Goal: Task Accomplishment & Management: Complete application form

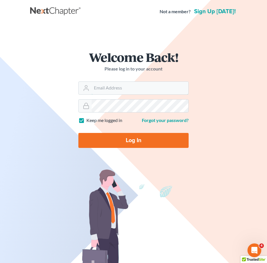
type input "[EMAIL_ADDRESS][DOMAIN_NAME]"
click at [114, 141] on input "Log In" at bounding box center [133, 140] width 110 height 15
type input "Thinking..."
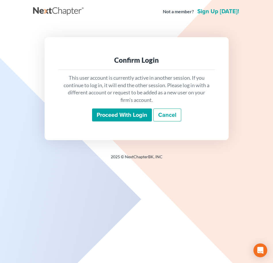
click at [118, 116] on input "Proceed with login" at bounding box center [122, 114] width 60 height 13
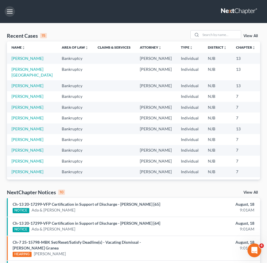
click at [12, 14] on button "button" at bounding box center [10, 11] width 10 height 10
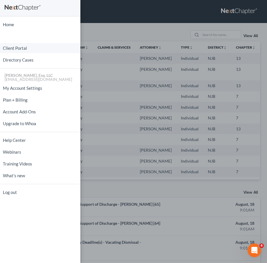
click at [18, 49] on link "Client Portal" at bounding box center [40, 48] width 80 height 10
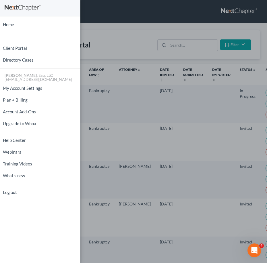
click at [188, 49] on div "Home New Case Client Portal Directory Cases Karina Pia Lucid, Esq. LLC madison@…" at bounding box center [133, 131] width 267 height 263
click at [186, 49] on div "Home New Case Client Portal Directory Cases Karina Pia Lucid, Esq. LLC madison@…" at bounding box center [133, 131] width 267 height 263
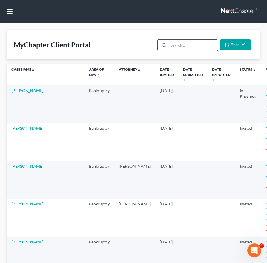
click at [186, 46] on input "search" at bounding box center [192, 45] width 49 height 11
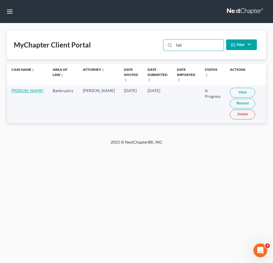
type input "fall"
click at [18, 93] on link "[PERSON_NAME]" at bounding box center [27, 90] width 32 height 5
select select "0"
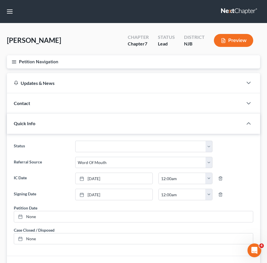
click at [17, 59] on button "Petition Navigation" at bounding box center [133, 61] width 253 height 13
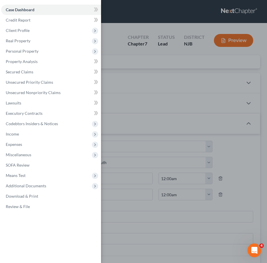
click at [115, 63] on div "Case Dashboard Payments Invoices Payments Payments Credit Report Client Profile" at bounding box center [133, 131] width 267 height 263
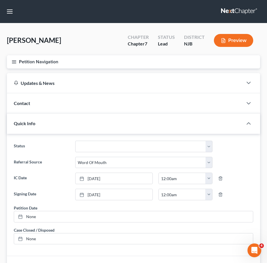
click at [18, 58] on button "Petition Navigation" at bounding box center [133, 61] width 253 height 13
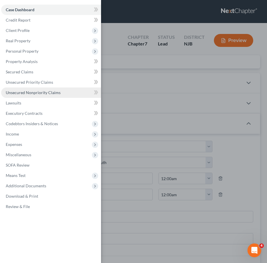
click at [30, 94] on span "Unsecured Nonpriority Claims" at bounding box center [33, 92] width 55 height 5
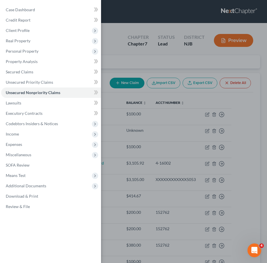
click at [153, 79] on div "Case Dashboard Payments Invoices Payments Payments Credit Report Client Profile" at bounding box center [133, 131] width 267 height 263
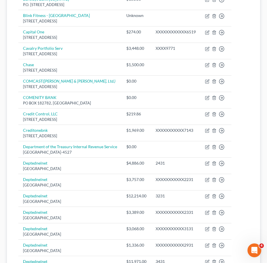
scroll to position [419, 0]
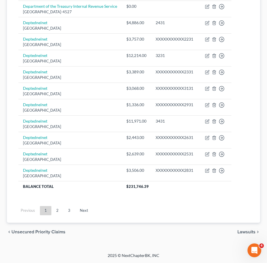
drag, startPoint x: 60, startPoint y: 155, endPoint x: 58, endPoint y: 211, distance: 55.8
click at [58, 211] on link "2" at bounding box center [57, 210] width 11 height 9
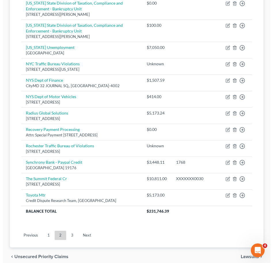
scroll to position [408, 0]
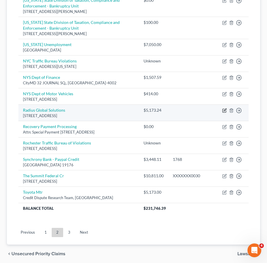
click at [224, 109] on icon "button" at bounding box center [224, 110] width 5 height 5
select select "24"
select select "14"
select select "0"
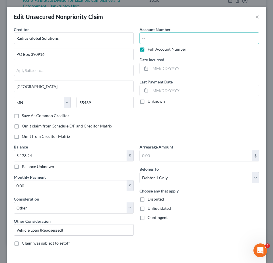
click at [142, 36] on input "text" at bounding box center [199, 37] width 120 height 11
paste input "54458919"
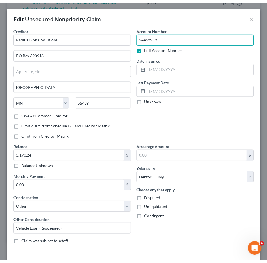
scroll to position [40, 0]
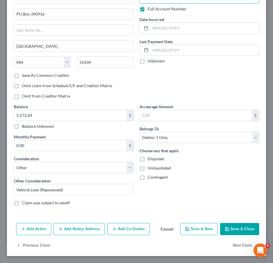
type input "54458919"
click at [240, 227] on button "Save & Close" at bounding box center [239, 229] width 39 height 12
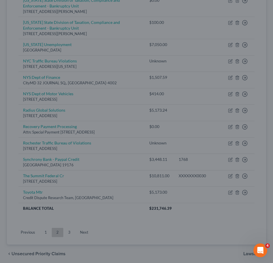
type input "0"
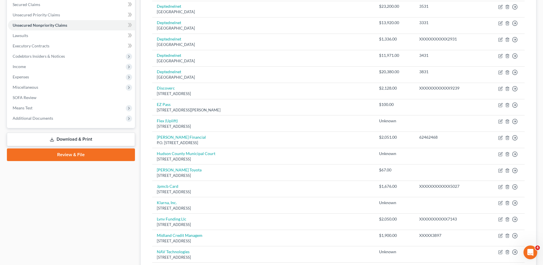
scroll to position [123, 0]
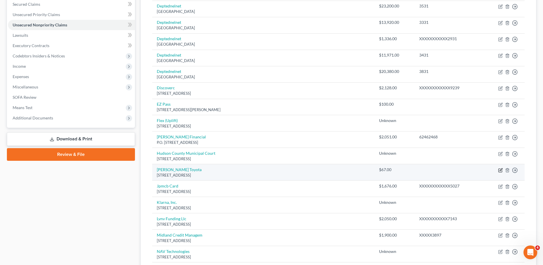
click at [272, 170] on icon "button" at bounding box center [501, 169] width 3 height 3
select select "33"
select select "0"
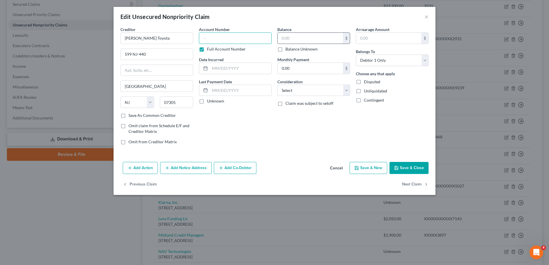
type input "67.00"
type input "6"
click at [272, 39] on input "text" at bounding box center [309, 38] width 65 height 11
type input "65.00"
click at [272, 168] on button "Save & Close" at bounding box center [408, 168] width 39 height 12
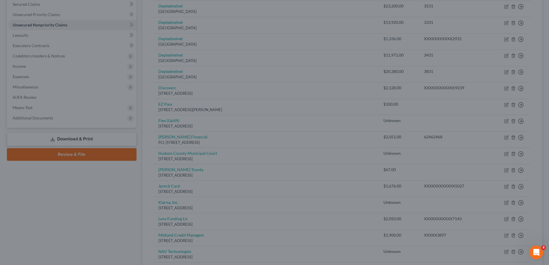
type input "0"
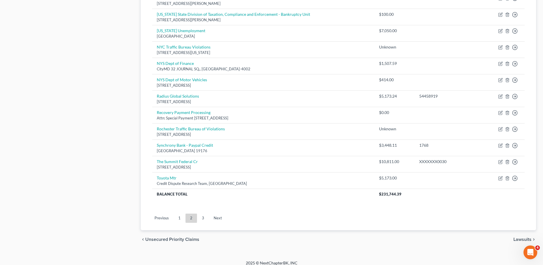
scroll to position [392, 0]
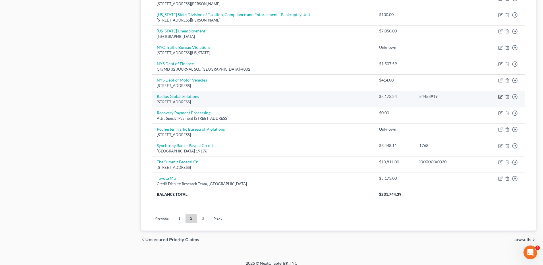
click at [272, 97] on icon "button" at bounding box center [501, 96] width 3 height 3
select select "24"
select select "14"
select select "0"
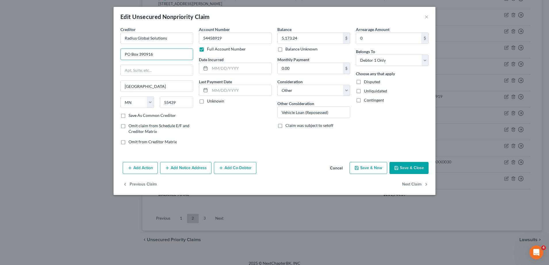
drag, startPoint x: 115, startPoint y: 54, endPoint x: 80, endPoint y: 57, distance: 34.9
click at [80, 57] on div "Edit Unsecured Nonpriority Claim × Creditor * Radius Global Solutions PO Box 39…" at bounding box center [274, 132] width 549 height 265
paste input "7505 Metro Blvd"
type input "7505 Metro Blvd"
click at [161, 70] on input "text" at bounding box center [157, 70] width 72 height 11
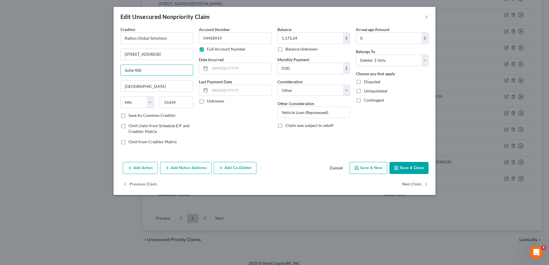
type input "Suite 400"
click at [272, 169] on button "Save & Close" at bounding box center [408, 168] width 39 height 12
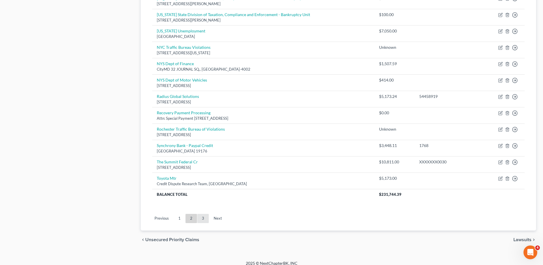
click at [203, 216] on link "3" at bounding box center [202, 218] width 11 height 9
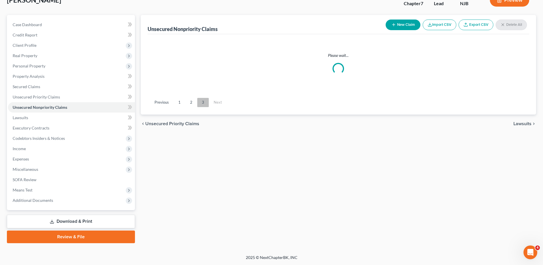
scroll to position [40, 0]
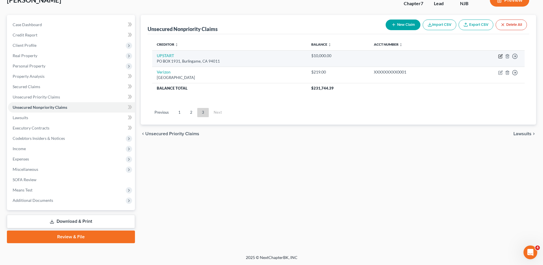
click at [272, 56] on icon "button" at bounding box center [500, 56] width 5 height 5
select select "4"
select select "0"
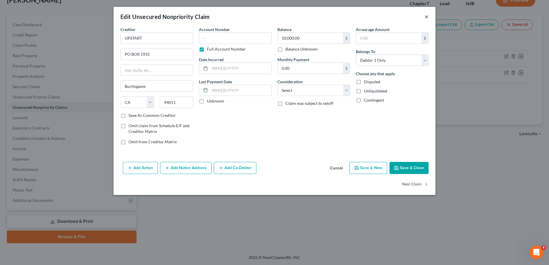
click at [272, 17] on button "×" at bounding box center [426, 16] width 4 height 7
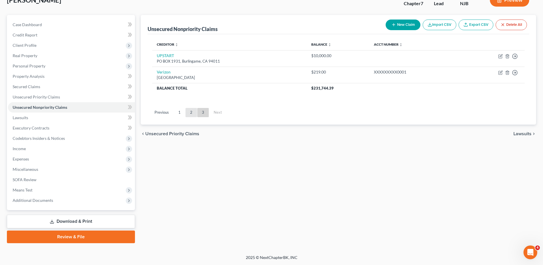
click at [190, 115] on link "2" at bounding box center [191, 112] width 11 height 9
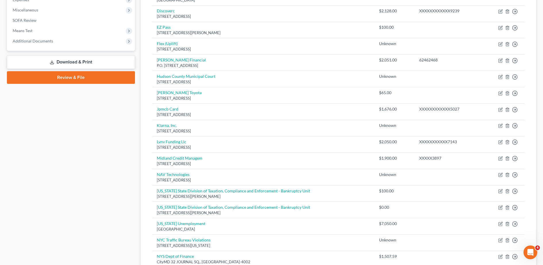
scroll to position [398, 0]
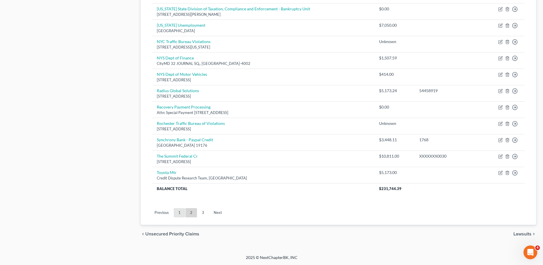
click at [178, 217] on link "1" at bounding box center [179, 212] width 11 height 9
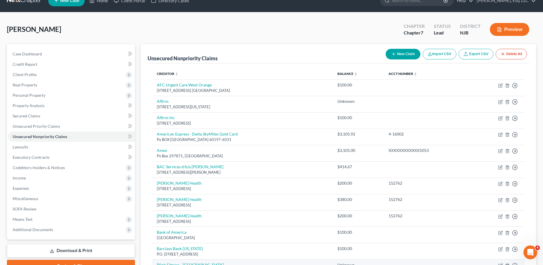
scroll to position [9, 0]
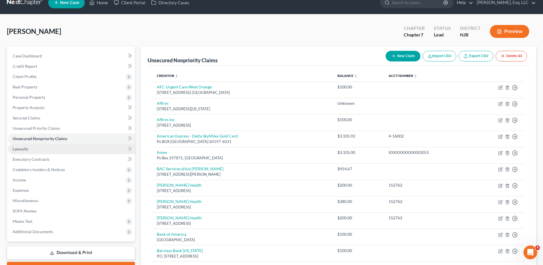
click at [62, 147] on link "Lawsuits" at bounding box center [71, 149] width 127 height 10
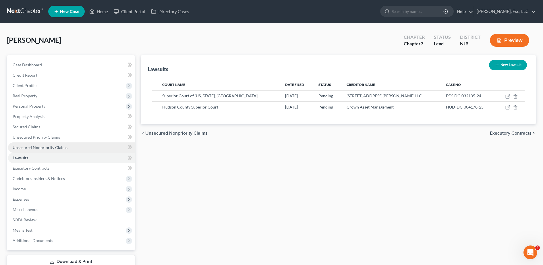
click at [78, 145] on link "Unsecured Nonpriority Claims" at bounding box center [71, 147] width 127 height 10
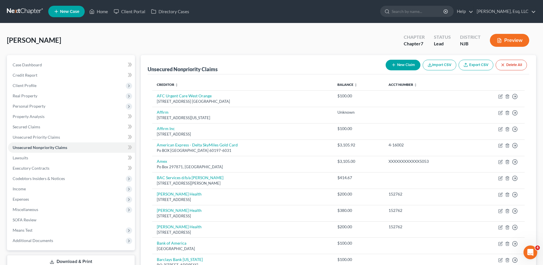
click at [272, 62] on button "New Claim" at bounding box center [403, 65] width 35 height 11
select select "0"
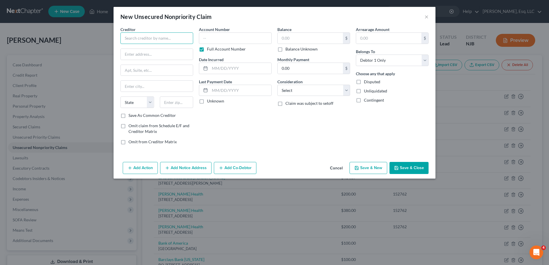
click at [189, 41] on input "text" at bounding box center [156, 37] width 73 height 11
type input "Crown Asset Management"
click at [272, 40] on input "text" at bounding box center [309, 38] width 65 height 11
paste input "7,632.00"
type input "7,632.00"
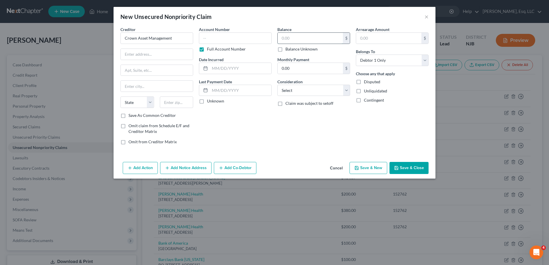
paste input "3,792.44"
type input "3,792.44"
click at [163, 51] on input "text" at bounding box center [157, 54] width 72 height 11
paste input "3100 Breckinridge Boulevard"
type input "3100 Breckinridge Boulevard"
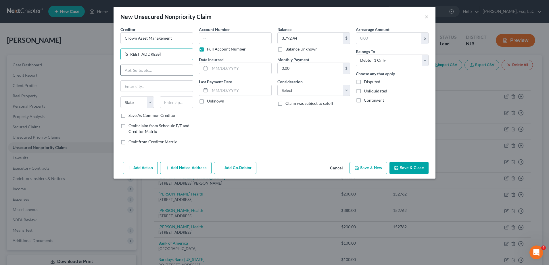
click at [174, 71] on input "text" at bounding box center [157, 70] width 72 height 11
type input "Suite 725"
click at [171, 99] on input "text" at bounding box center [177, 102] width 34 height 11
type input "30096"
type input "Duluth"
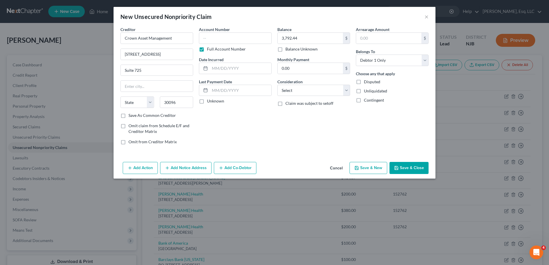
select select "10"
click at [272, 130] on div "Balance 3,792.44 $ Balance Unknown Balance Undetermined 3,792.44 $ Balance Unkn…" at bounding box center [313, 87] width 78 height 123
click at [272, 165] on button "Save & Close" at bounding box center [408, 168] width 39 height 12
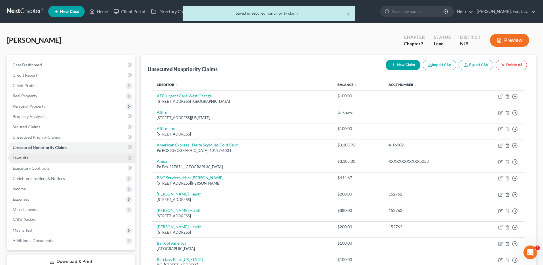
click at [38, 159] on link "Lawsuits" at bounding box center [71, 158] width 127 height 10
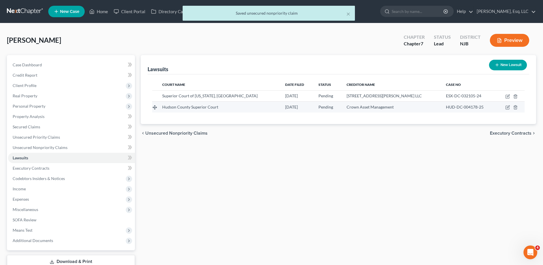
click at [272, 107] on td at bounding box center [511, 107] width 28 height 11
click at [272, 108] on icon "button" at bounding box center [508, 107] width 5 height 5
select select "33"
select select "0"
select select "4"
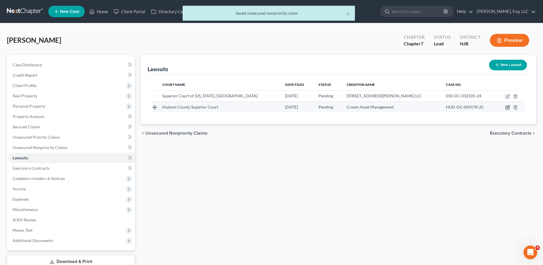
select select "10"
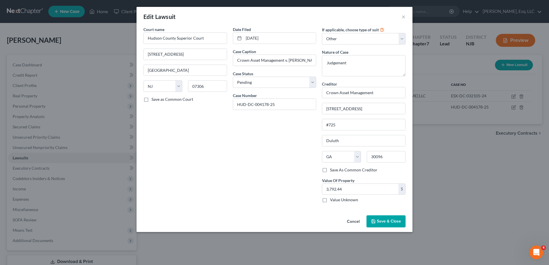
click at [272, 218] on button "Save & Close" at bounding box center [385, 221] width 39 height 12
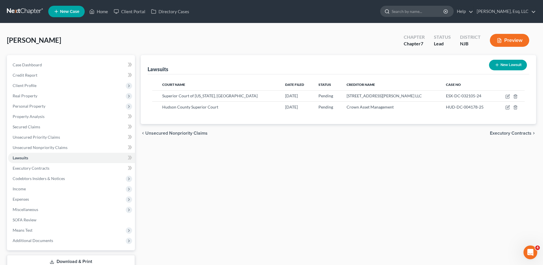
click at [272, 11] on input "search" at bounding box center [418, 11] width 53 height 11
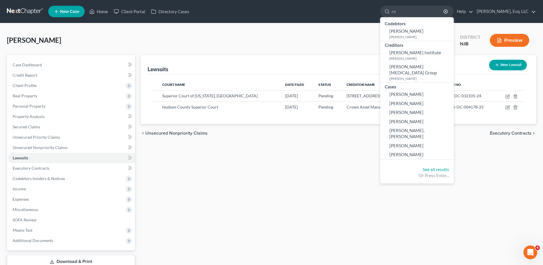
type input "r"
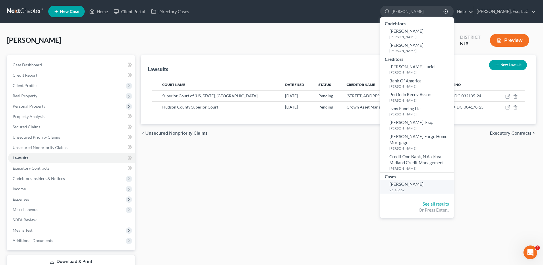
type input "luisa"
click at [272, 188] on small "25-18562" at bounding box center [421, 190] width 63 height 5
select select "0"
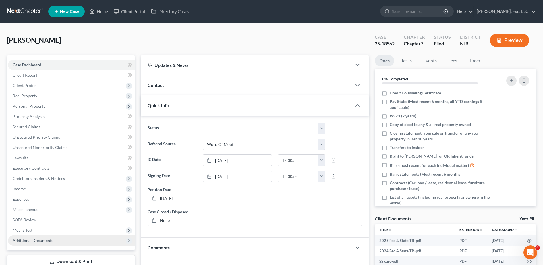
click at [60, 241] on span "Additional Documents" at bounding box center [71, 241] width 127 height 10
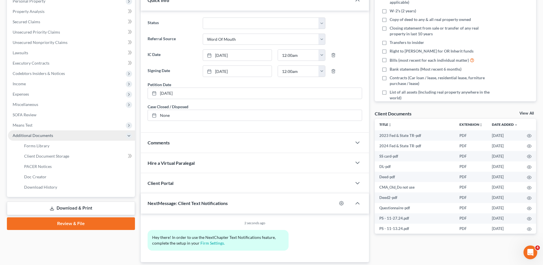
scroll to position [105, 0]
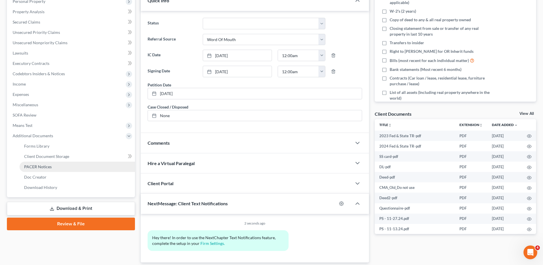
click at [59, 167] on link "PACER Notices" at bounding box center [77, 167] width 115 height 10
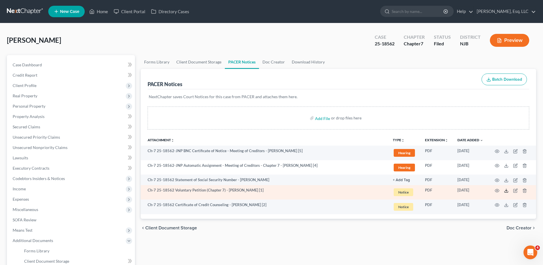
click at [272, 191] on icon at bounding box center [506, 190] width 5 height 5
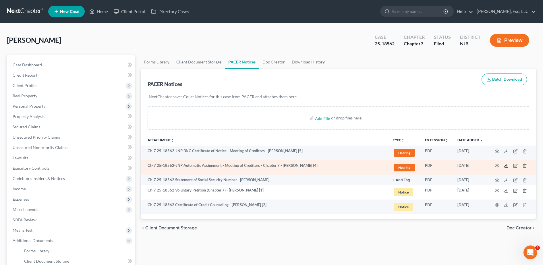
click at [272, 167] on icon at bounding box center [506, 165] width 5 height 5
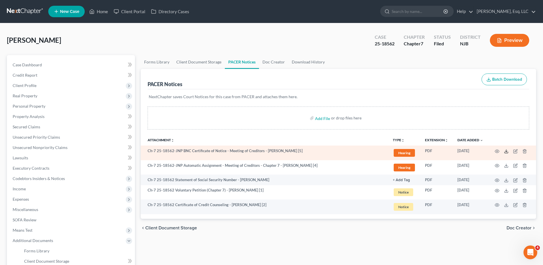
click at [272, 150] on icon at bounding box center [506, 151] width 5 height 5
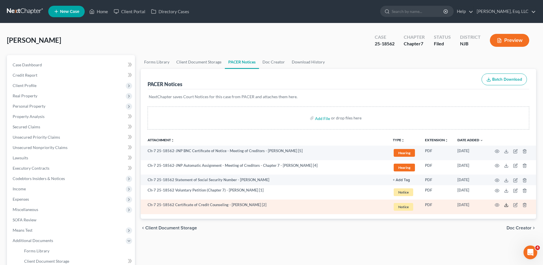
click at [272, 205] on line at bounding box center [506, 204] width 0 height 2
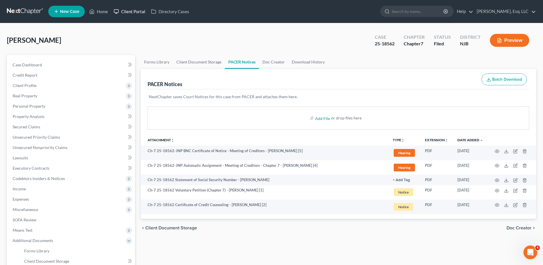
click at [139, 11] on link "Client Portal" at bounding box center [129, 11] width 37 height 10
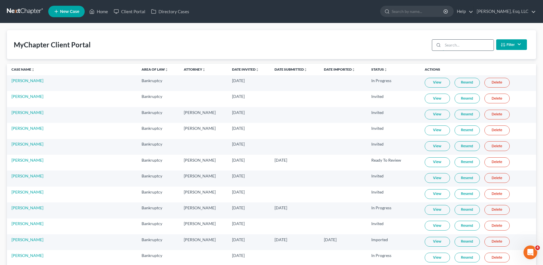
click at [272, 42] on input "search" at bounding box center [468, 45] width 51 height 11
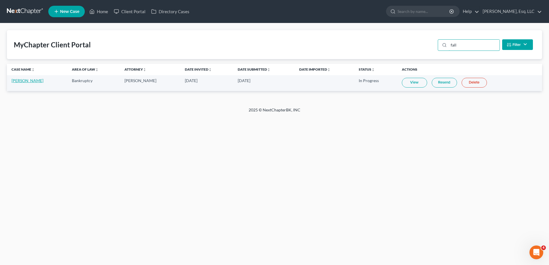
type input "fall"
click at [29, 80] on link "[PERSON_NAME]" at bounding box center [27, 80] width 32 height 5
select select "0"
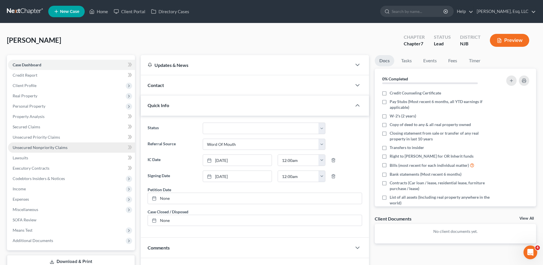
click at [84, 152] on link "Unsecured Nonpriority Claims" at bounding box center [71, 147] width 127 height 10
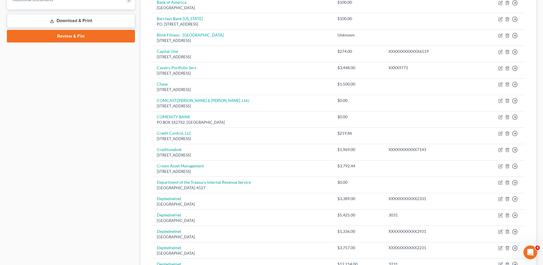
scroll to position [398, 0]
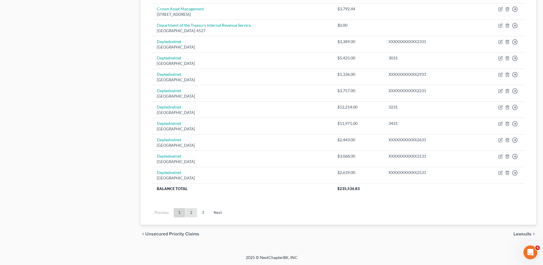
click at [195, 211] on link "2" at bounding box center [191, 212] width 11 height 9
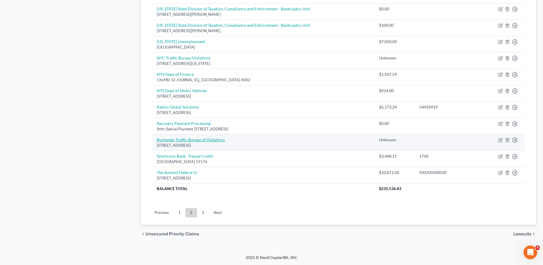
scroll to position [377, 0]
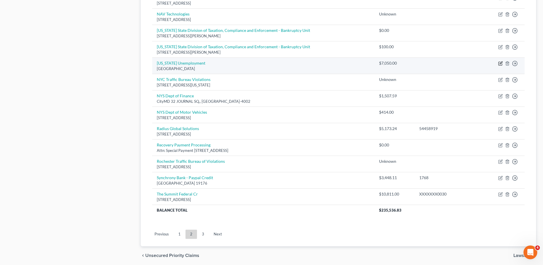
click at [272, 63] on icon "button" at bounding box center [500, 63] width 5 height 5
select select "33"
select select "14"
select select "0"
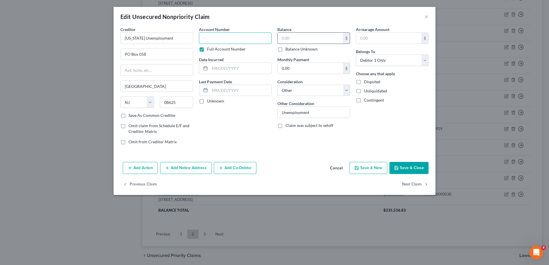
type input "7,050.00"
paste input "7,632.00"
type input "7"
click at [272, 38] on input "text" at bounding box center [309, 38] width 65 height 11
paste input "7,632.00"
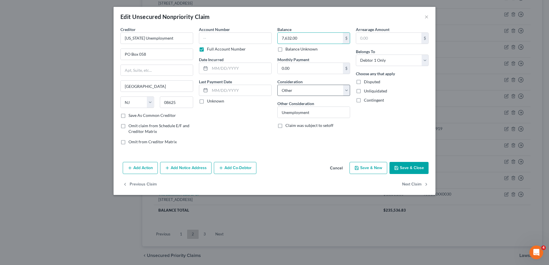
type input "7,632.00"
click at [272, 86] on select "Select Cable / Satellite Services Collection Agency Credit Card Debt Debt Couns…" at bounding box center [313, 90] width 73 height 11
click at [272, 87] on select "Select Cable / Satellite Services Collection Agency Credit Card Debt Debt Couns…" at bounding box center [313, 90] width 73 height 11
click at [272, 113] on input "Unemployment" at bounding box center [313, 112] width 72 height 11
type input "Unemployment Overpayment"
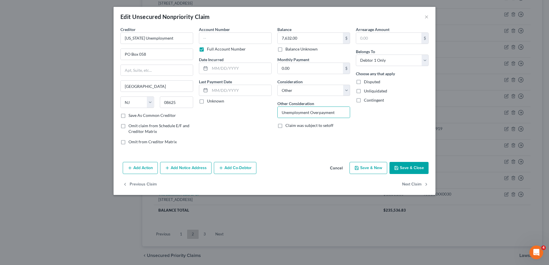
click at [272, 170] on button "Save & Close" at bounding box center [408, 168] width 39 height 12
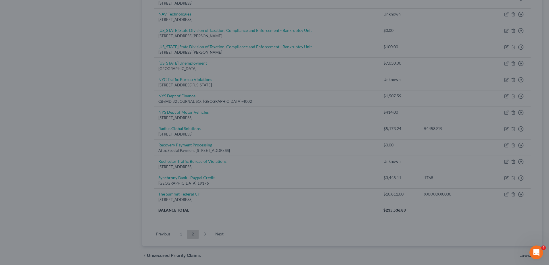
type input "0"
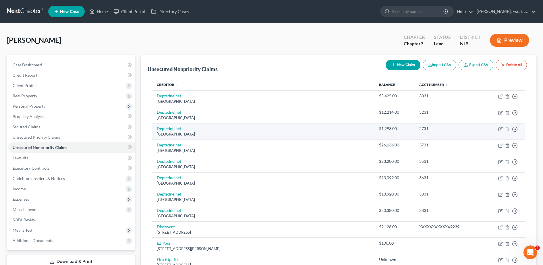
scroll to position [398, 0]
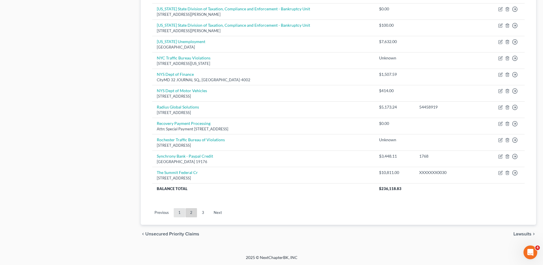
click at [180, 210] on link "1" at bounding box center [179, 212] width 11 height 9
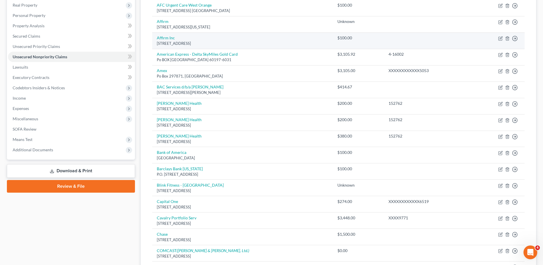
scroll to position [93, 0]
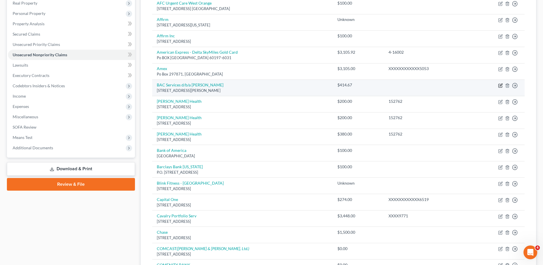
click at [272, 86] on icon "button" at bounding box center [500, 85] width 5 height 5
select select "33"
select select "0"
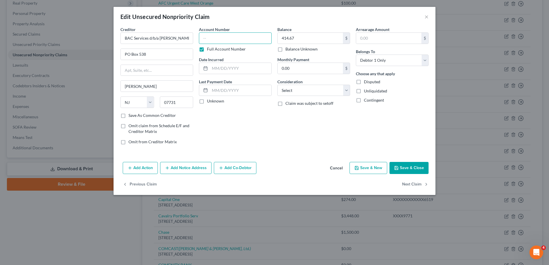
click at [238, 38] on input "text" at bounding box center [235, 37] width 73 height 11
paste input "1251134"
type input "1251134"
click at [272, 170] on button "Save & Close" at bounding box center [408, 168] width 39 height 12
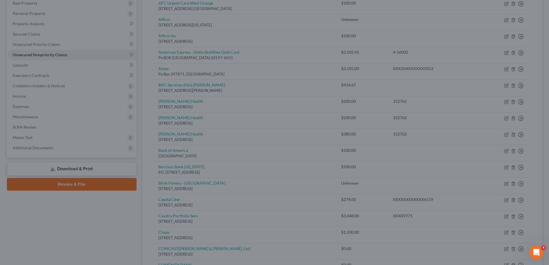
type input "0"
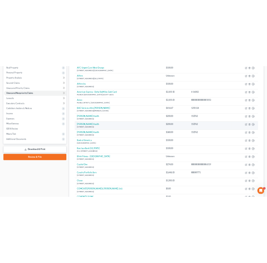
scroll to position [0, 0]
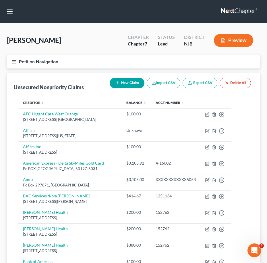
click at [117, 78] on button "New Claim" at bounding box center [127, 83] width 35 height 11
select select "0"
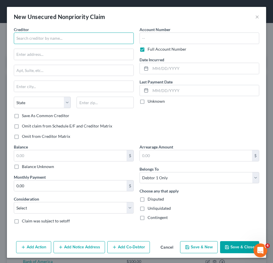
click at [88, 37] on input "text" at bounding box center [74, 37] width 120 height 11
type input "N"
drag, startPoint x: 88, startPoint y: 37, endPoint x: 15, endPoint y: 31, distance: 74.1
type input "Mantua Joint Municipal Court"
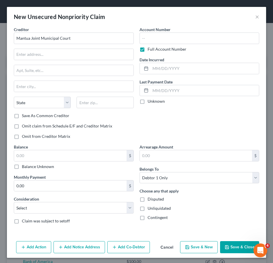
click at [107, 47] on div "Creditor * Mantua Joint Municipal Court State AL AK AR AZ CA CO CT DE DC FL GA …" at bounding box center [74, 69] width 120 height 86
click at [108, 52] on input "text" at bounding box center [73, 54] width 119 height 11
paste input "405 Main St"
type input "405 Main St"
click at [93, 99] on input "text" at bounding box center [104, 102] width 57 height 11
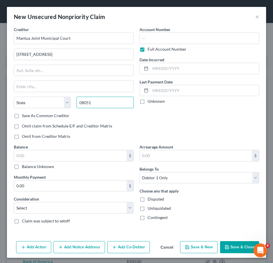
type input "08051"
click at [133, 123] on div "Creditor * Mantua Joint Municipal Court 405 Main St State AL AK AR AZ CA CO CT …" at bounding box center [74, 84] width 126 height 117
type input "Mantua"
select select "33"
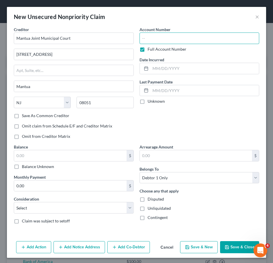
click at [190, 35] on input "text" at bounding box center [199, 37] width 120 height 11
type input "MJ64369"
click at [239, 248] on button "Save & Close" at bounding box center [239, 247] width 39 height 12
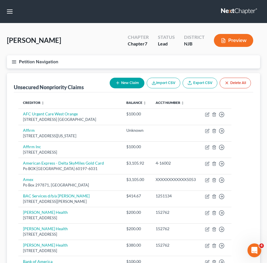
click at [126, 79] on button "New Claim" at bounding box center [127, 83] width 35 height 11
select select "0"
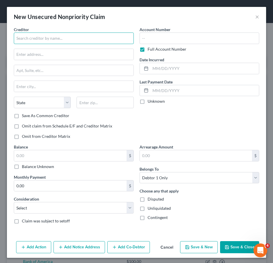
click at [76, 39] on input "text" at bounding box center [74, 37] width 120 height 11
type input "m"
type input "Mantua Joint Municipal Court"
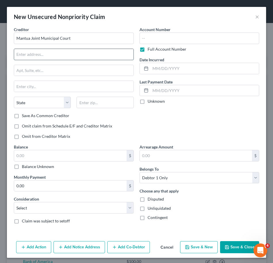
click at [84, 53] on input "text" at bounding box center [73, 54] width 119 height 11
paste input "405 Main St"
type input "405 Main St"
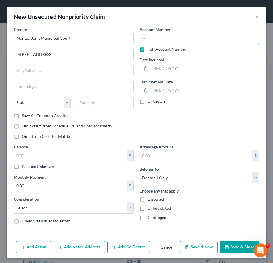
click at [203, 37] on input "text" at bounding box center [199, 37] width 120 height 11
type input "MJ64370"
click at [237, 246] on button "Save & Close" at bounding box center [239, 247] width 39 height 12
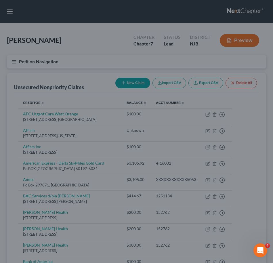
type input "0.00"
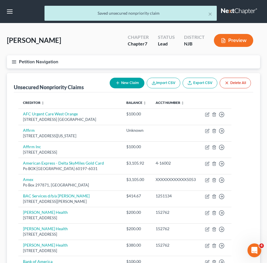
click at [133, 82] on button "New Claim" at bounding box center [127, 83] width 35 height 11
select select "0"
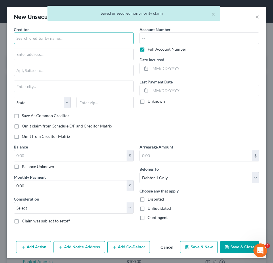
click at [70, 35] on input "text" at bounding box center [74, 37] width 120 height 11
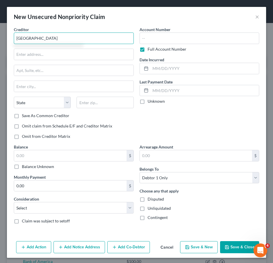
drag, startPoint x: 82, startPoint y: 37, endPoint x: 0, endPoint y: 38, distance: 82.4
type input "East Orange Municipal"
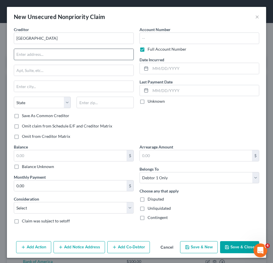
click at [107, 52] on input "text" at bounding box center [73, 54] width 119 height 11
paste input "221 Freeway Dr E"
type input "221 Freeway Dr E"
click at [104, 104] on input "text" at bounding box center [104, 102] width 57 height 11
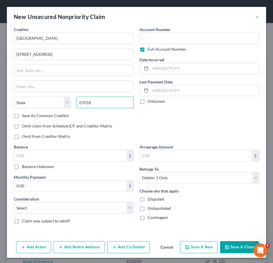
type input "07018"
click at [261, 133] on div "New Unsecured Nonpriority Claim × Creditor * East Orange Municipal 221 Freeway …" at bounding box center [136, 131] width 273 height 263
type input "East Orange"
select select "33"
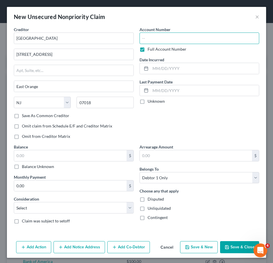
click at [179, 39] on input "text" at bounding box center [199, 37] width 120 height 11
type input "E20 18674"
click at [225, 244] on button "Save & Close" at bounding box center [239, 247] width 39 height 12
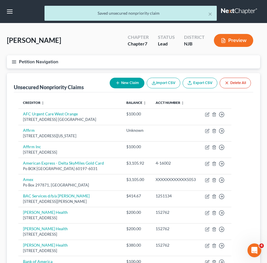
click at [122, 82] on button "New Claim" at bounding box center [127, 83] width 35 height 11
select select "0"
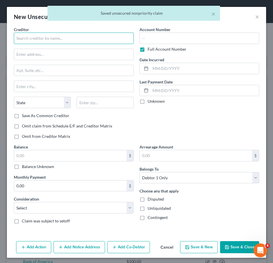
click at [105, 38] on input "text" at bounding box center [74, 37] width 120 height 11
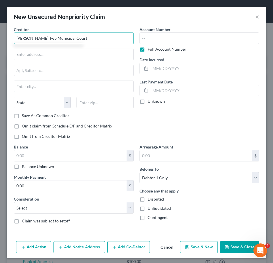
drag, startPoint x: 98, startPoint y: 39, endPoint x: 0, endPoint y: 40, distance: 98.0
type input "Hamilton Twp Municipal Court"
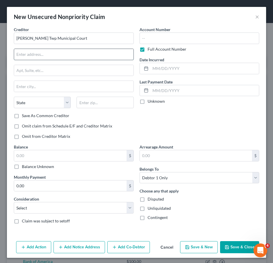
click at [99, 53] on input "text" at bounding box center [73, 54] width 119 height 11
paste input "1270 Whitehorse Mercerville Rd"
type input "1270 Whitehorse Mercerville Rd"
click at [101, 68] on input "text" at bounding box center [73, 70] width 119 height 11
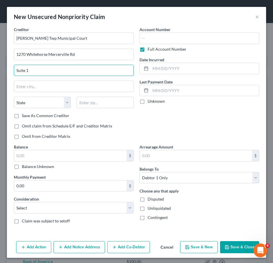
type input "Suite 1"
click at [86, 102] on input "text" at bounding box center [104, 102] width 57 height 11
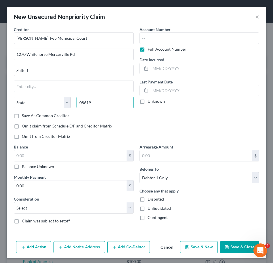
type input "08619"
click at [141, 118] on div "Account Number Full Account Number Date Incurred Last Payment Date Unknown" at bounding box center [199, 84] width 126 height 117
type input "Trenton"
select select "33"
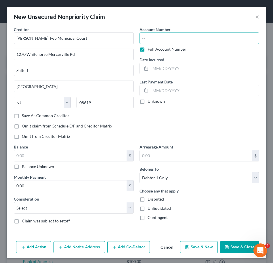
click at [149, 35] on input "text" at bounding box center [199, 37] width 120 height 11
type input "E24 932"
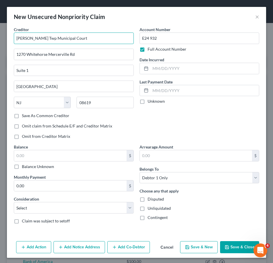
drag, startPoint x: 84, startPoint y: 40, endPoint x: -2, endPoint y: 35, distance: 86.0
click at [234, 242] on button "Save & Close" at bounding box center [239, 247] width 39 height 12
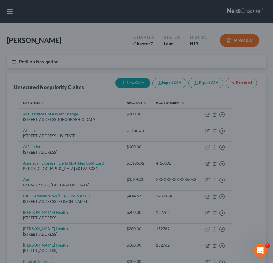
type input "0.00"
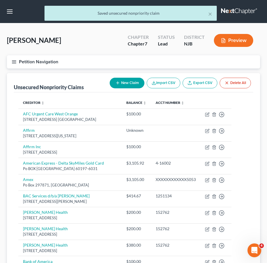
click at [123, 80] on button "New Claim" at bounding box center [127, 83] width 35 height 11
select select "0"
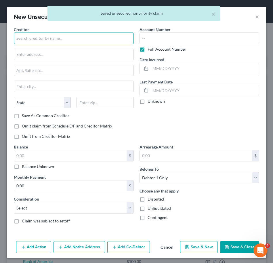
click at [80, 38] on input "text" at bounding box center [74, 37] width 120 height 11
paste input "Hamilton Twp Municipal Court"
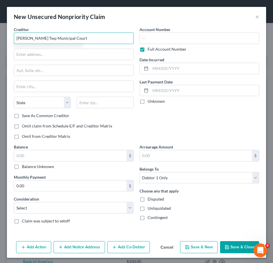
type input "Hamilton Twp Municipal Court"
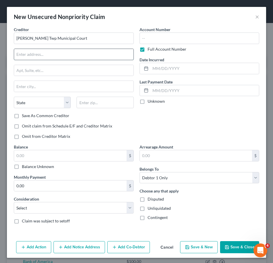
click at [111, 51] on input "text" at bounding box center [73, 54] width 119 height 11
paste input "1270 Whitehorse Mercerville Rd"
type input "1270 Whitehorse Mercerville Rd"
click at [106, 70] on input "text" at bounding box center [73, 70] width 119 height 11
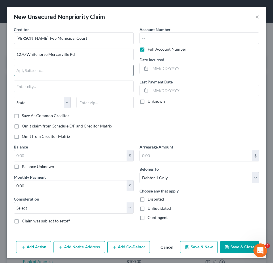
type input "s"
type input "Suite 1"
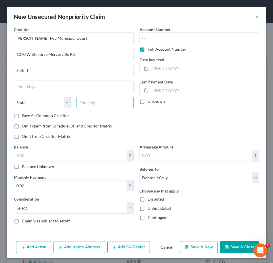
click at [100, 102] on input "text" at bounding box center [104, 102] width 57 height 11
type input "08619"
click at [144, 133] on div "Account Number Full Account Number Date Incurred Last Payment Date Unknown" at bounding box center [199, 84] width 126 height 117
type input "Trenton"
select select "33"
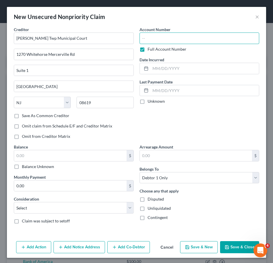
click at [174, 35] on input "text" at bounding box center [199, 37] width 120 height 11
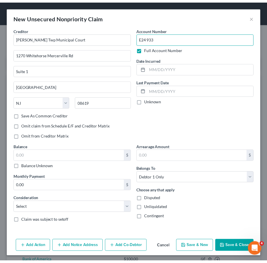
scroll to position [2, 0]
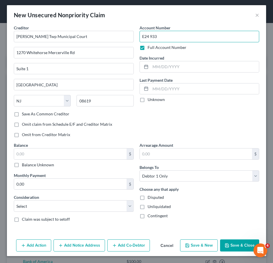
type input "E24 933"
click at [226, 241] on button "Save & Close" at bounding box center [239, 245] width 39 height 12
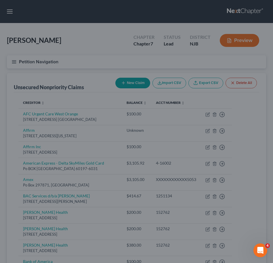
type input "0.00"
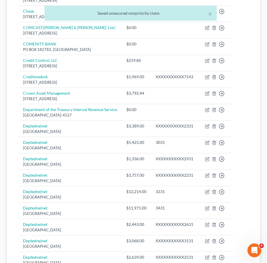
scroll to position [500, 0]
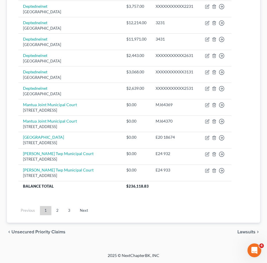
drag, startPoint x: 70, startPoint y: 134, endPoint x: 16, endPoint y: 134, distance: 53.4
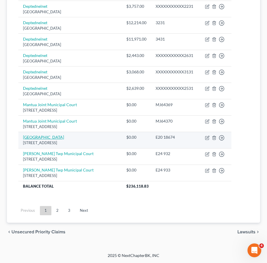
copy link "East Orange Municipal"
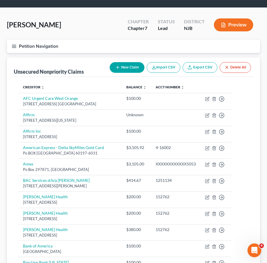
scroll to position [0, 0]
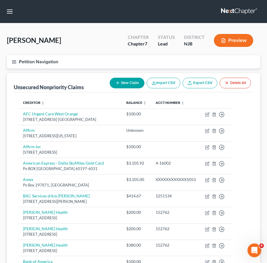
click at [123, 81] on button "New Claim" at bounding box center [127, 83] width 35 height 11
select select "0"
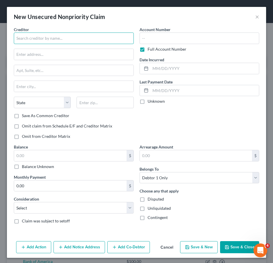
click at [96, 38] on input "text" at bounding box center [74, 37] width 120 height 11
paste input "East Orange Municipal"
type input "East Orange Municipal"
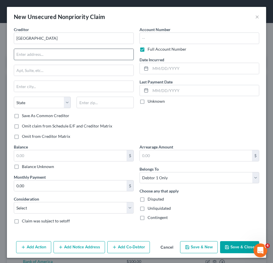
click at [88, 54] on input "text" at bounding box center [73, 54] width 119 height 11
paste input "221 Freeway Dr E"
type input "221 Freeway Dr E"
click at [105, 102] on input "text" at bounding box center [104, 102] width 57 height 11
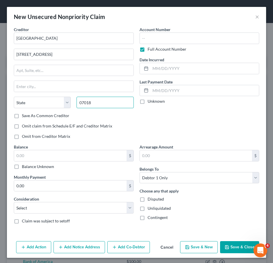
type input "07018"
type input "East Orange"
select select "33"
click at [237, 126] on div "Account Number Full Account Number Date Incurred Last Payment Date Unknown" at bounding box center [199, 84] width 126 height 117
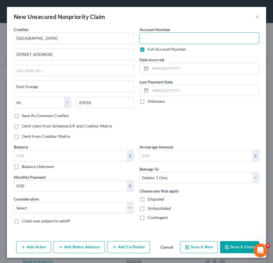
click at [204, 40] on input "text" at bounding box center [199, 37] width 120 height 11
type input "E19 34265"
click at [238, 250] on button "Save & Close" at bounding box center [239, 247] width 39 height 12
type input "0.00"
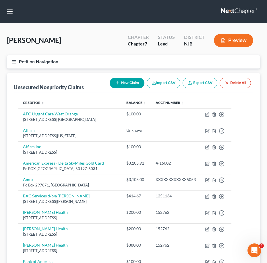
click at [130, 78] on button "New Claim" at bounding box center [127, 83] width 35 height 11
select select "0"
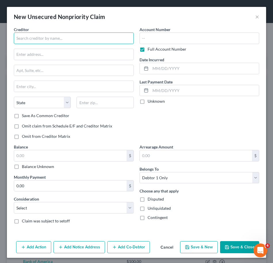
click at [80, 38] on input "text" at bounding box center [74, 37] width 120 height 11
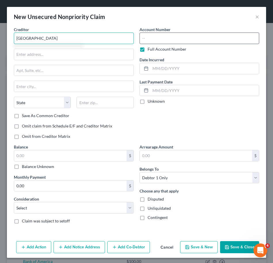
type input "East Orange Municipal"
click at [164, 34] on input "text" at bounding box center [199, 37] width 120 height 11
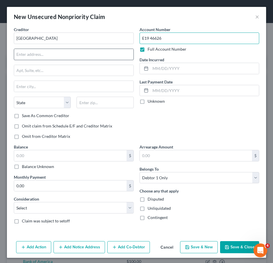
type input "E19 46626"
click at [86, 55] on input "text" at bounding box center [73, 54] width 119 height 11
paste input "221 Freeway Dr E"
type input "221 Freeway Dr E"
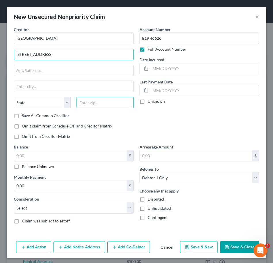
click at [95, 104] on input "text" at bounding box center [104, 102] width 57 height 11
type input "07018"
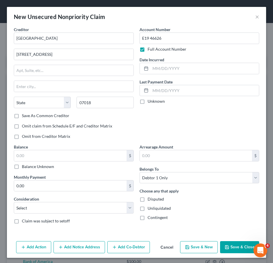
type input "East Orange"
select select "33"
click at [239, 124] on div "Account Number E19 46626 Full Account Number Date Incurred Last Payment Date Un…" at bounding box center [199, 84] width 126 height 117
click at [236, 251] on button "Save & Close" at bounding box center [239, 247] width 39 height 12
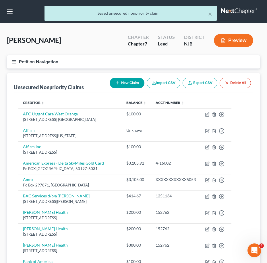
click at [132, 81] on button "New Claim" at bounding box center [127, 83] width 35 height 11
select select "0"
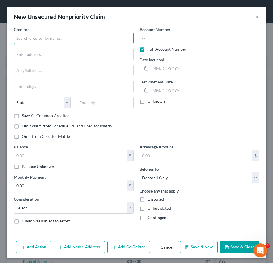
click at [53, 39] on input "text" at bounding box center [74, 37] width 120 height 11
type input "East Orange Municipal"
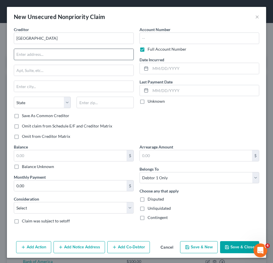
click at [54, 53] on input "text" at bounding box center [73, 54] width 119 height 11
paste input "221 Freeway Dr E"
type input "221 Freeway Dr E"
click at [187, 40] on input "text" at bounding box center [199, 37] width 120 height 11
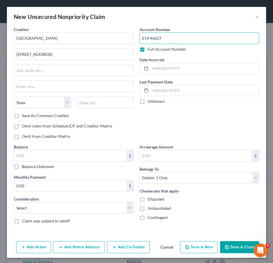
type input "E19 46627"
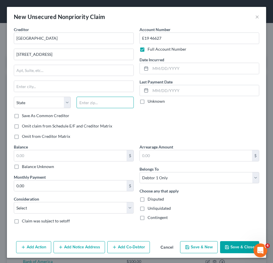
click at [100, 102] on input "text" at bounding box center [104, 102] width 57 height 11
type input "07018"
click at [226, 122] on div "Account Number E19 46627 Full Account Number Date Incurred Last Payment Date Un…" at bounding box center [199, 84] width 126 height 117
type input "East Orange"
select select "33"
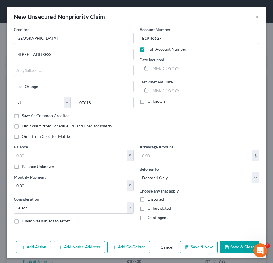
click at [229, 248] on button "Save & Close" at bounding box center [239, 247] width 39 height 12
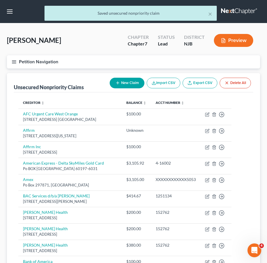
click at [128, 82] on button "New Claim" at bounding box center [127, 83] width 35 height 11
select select "0"
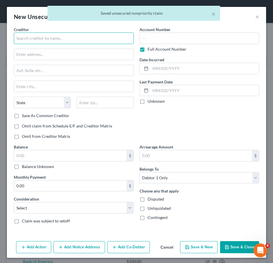
click at [91, 42] on input "text" at bounding box center [74, 37] width 120 height 11
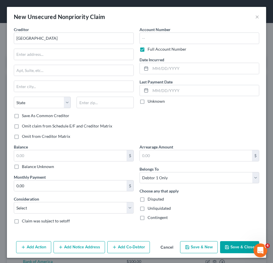
type input "East Orange Municipal"
click at [96, 52] on input "text" at bounding box center [73, 54] width 119 height 11
paste input "221 Freeway Dr E"
type input "221 Freeway Dr E"
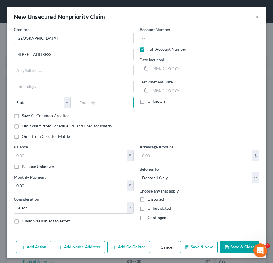
click at [84, 104] on input "text" at bounding box center [104, 102] width 57 height 11
type input "07018"
click at [214, 115] on div "Account Number Full Account Number Date Incurred Last Payment Date Unknown" at bounding box center [199, 84] width 126 height 117
type input "East Orange"
select select "33"
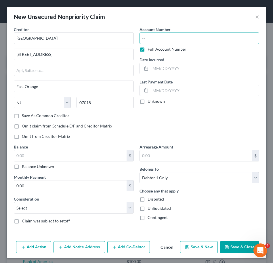
click at [141, 41] on input "text" at bounding box center [199, 37] width 120 height 11
type input "E19 46628"
click at [243, 247] on button "Save & Close" at bounding box center [239, 247] width 39 height 12
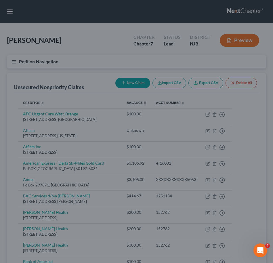
type input "0.00"
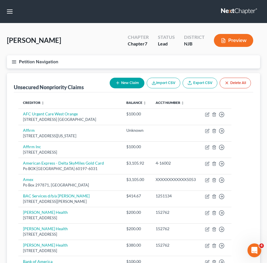
click at [131, 84] on button "New Claim" at bounding box center [127, 83] width 35 height 11
select select "0"
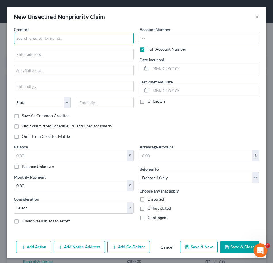
click at [106, 38] on input "text" at bounding box center [74, 37] width 120 height 11
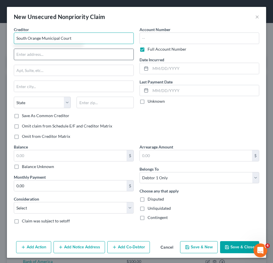
type input "South Orange Municipal Court"
click at [98, 55] on input "text" at bounding box center [73, 54] width 119 height 11
paste input "29 Park Street"
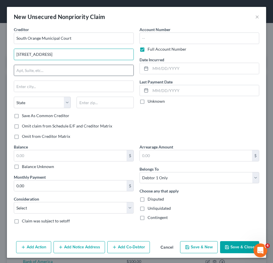
type input "29 Park Street"
click at [70, 76] on div "Creditor * South Orange Municipal Court 29 Park Street State AL AK AR AZ CA CO …" at bounding box center [74, 69] width 120 height 86
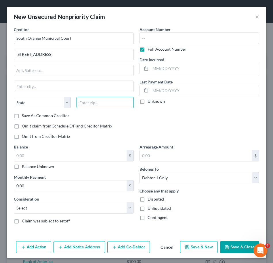
click at [95, 100] on input "text" at bounding box center [104, 102] width 57 height 11
type input "07050"
click at [75, 136] on div "Omit from Creditor Matrix" at bounding box center [74, 136] width 120 height 6
type input "Orange"
select select "33"
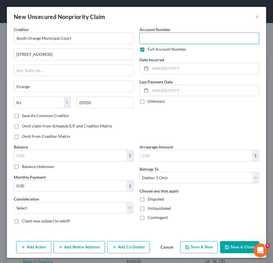
click at [151, 36] on input "text" at bounding box center [199, 37] width 120 height 11
type input "E23 10149"
click at [240, 247] on button "Save & Close" at bounding box center [239, 247] width 39 height 12
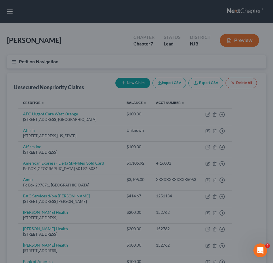
type input "0.00"
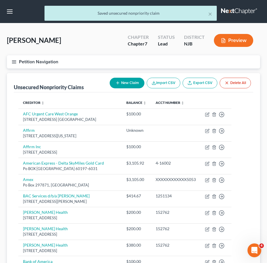
click at [110, 46] on div "Falligan, Michael Upgraded Chapter Chapter 7 Status Lead District NJB Preview" at bounding box center [133, 42] width 253 height 25
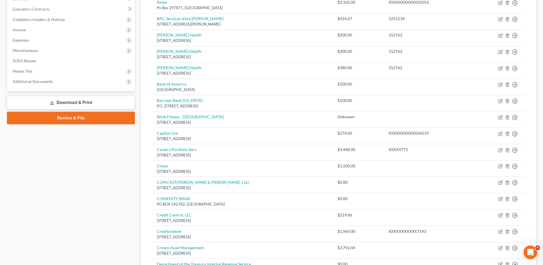
scroll to position [159, 0]
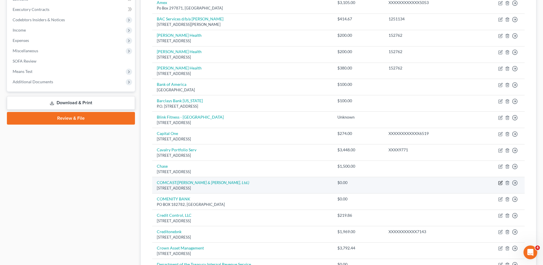
click at [272, 182] on icon "button" at bounding box center [500, 183] width 5 height 5
select select "33"
select select "0"
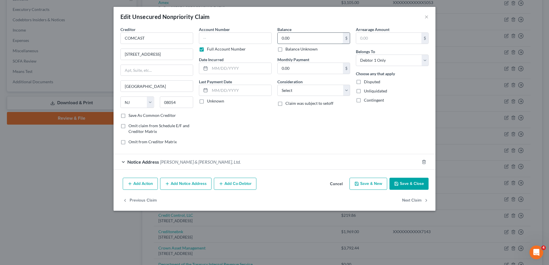
click at [272, 37] on input "0.00" at bounding box center [309, 38] width 65 height 11
type input "189.00"
click at [272, 183] on button "Save & Close" at bounding box center [408, 184] width 39 height 12
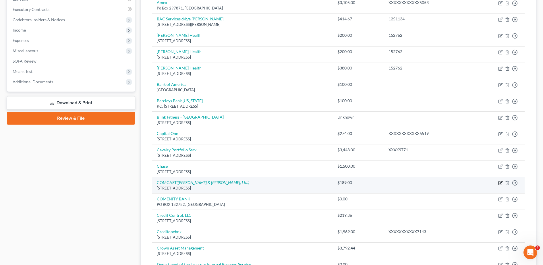
click at [272, 183] on icon "button" at bounding box center [500, 183] width 5 height 5
select select "33"
select select "0"
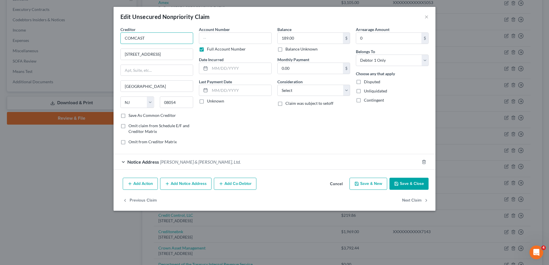
click at [122, 38] on input "COMCAST" at bounding box center [156, 37] width 73 height 11
type input "True Accord d/b/a COMCAST"
click at [272, 179] on button "Save & Close" at bounding box center [408, 184] width 39 height 12
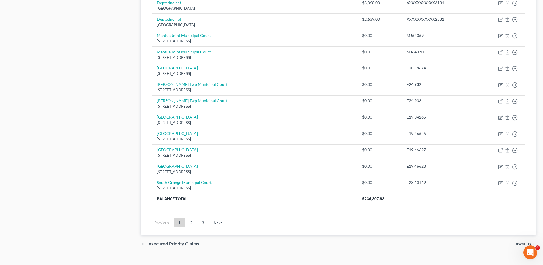
scroll to position [562, 0]
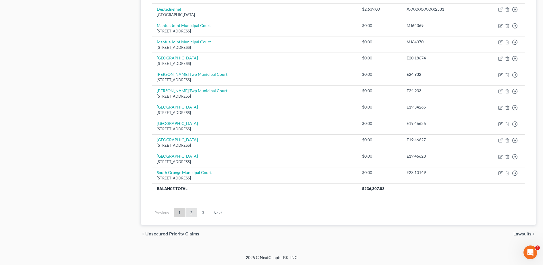
click at [191, 214] on link "2" at bounding box center [191, 212] width 11 height 9
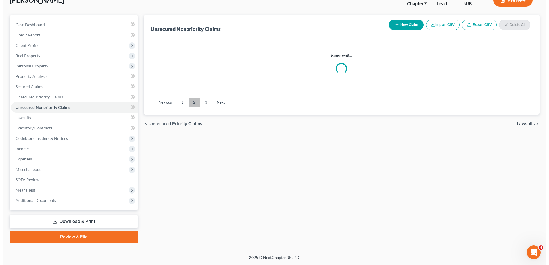
scroll to position [398, 0]
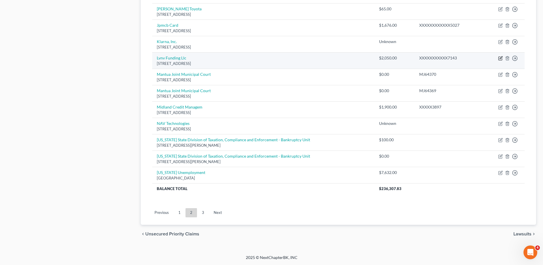
click at [272, 59] on icon "button" at bounding box center [500, 58] width 5 height 5
select select "42"
select select "0"
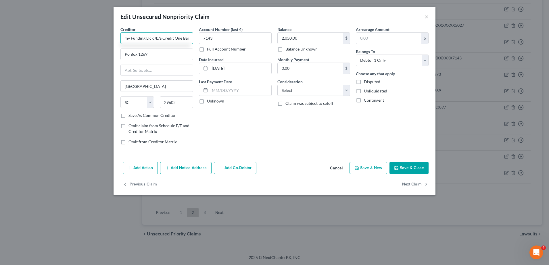
scroll to position [0, 5]
type input "Lvnv Funding Llc d/b/a Credit One Bank"
click at [272, 170] on button "Save & Close" at bounding box center [408, 168] width 39 height 12
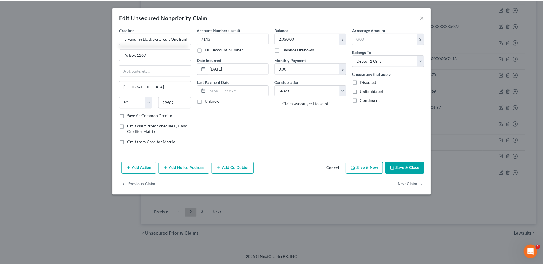
scroll to position [0, 0]
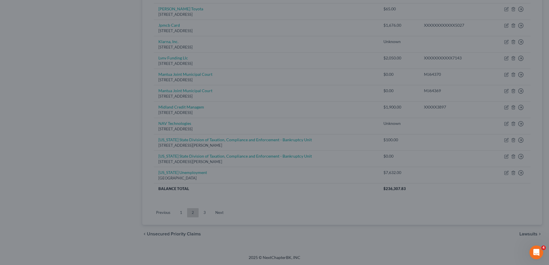
type input "0"
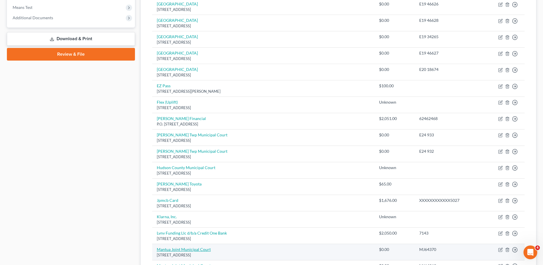
scroll to position [251, 0]
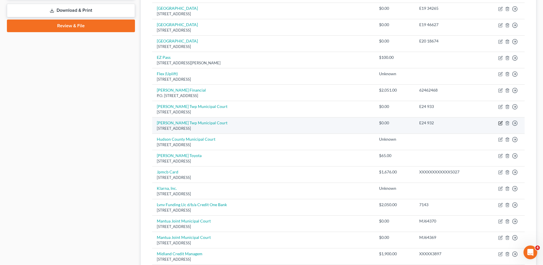
click at [272, 124] on icon "button" at bounding box center [501, 123] width 3 height 3
select select "33"
select select "0"
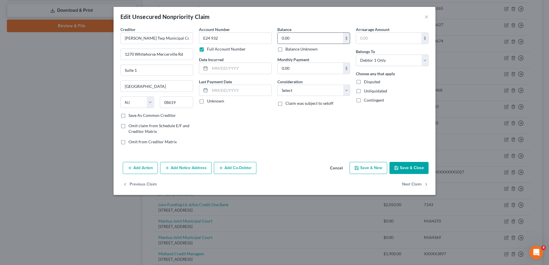
click at [272, 37] on input "0.00" at bounding box center [309, 38] width 65 height 11
type input "680.00"
click at [272, 166] on button "Save & Close" at bounding box center [408, 168] width 39 height 12
type input "0"
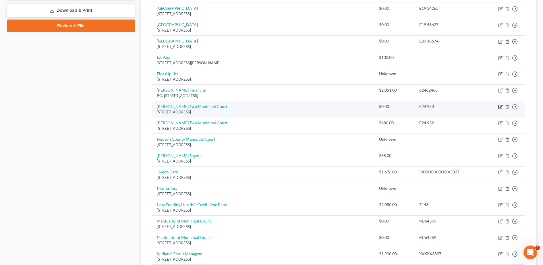
click at [272, 106] on icon "button" at bounding box center [500, 107] width 5 height 5
select select "33"
select select "0"
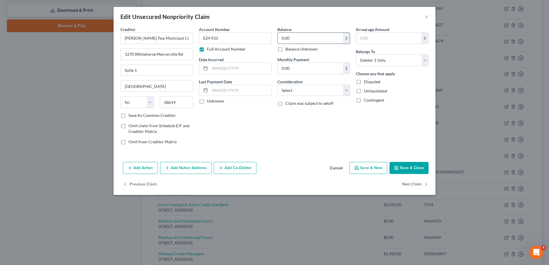
click at [272, 36] on input "0.00" at bounding box center [309, 38] width 65 height 11
type input "680.00"
click at [272, 167] on button "Save & Close" at bounding box center [408, 168] width 39 height 12
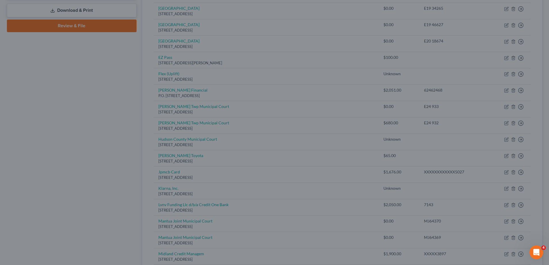
type input "0"
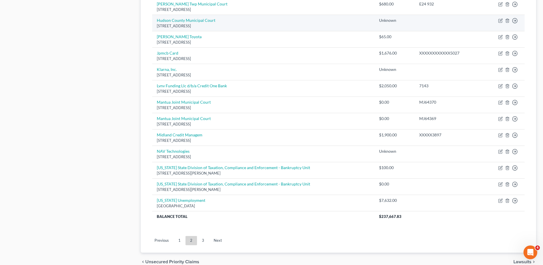
scroll to position [398, 0]
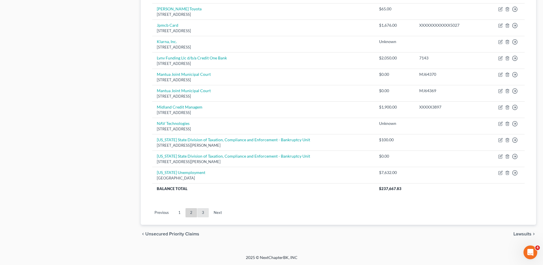
click at [206, 215] on link "3" at bounding box center [202, 212] width 11 height 9
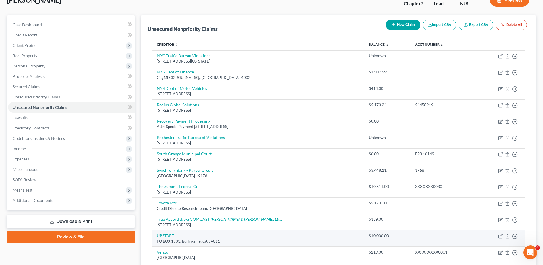
scroll to position [120, 0]
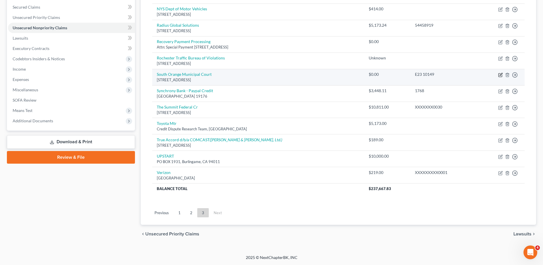
click at [272, 73] on icon "button" at bounding box center [500, 75] width 5 height 5
select select "33"
select select "0"
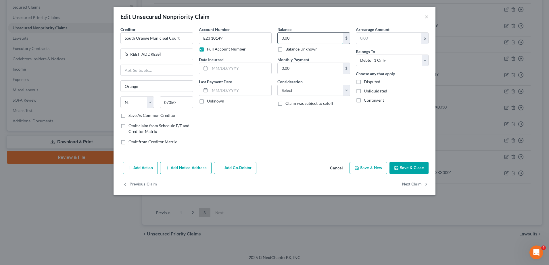
click at [272, 35] on input "0.00" at bounding box center [309, 38] width 65 height 11
type input "90.00"
click at [272, 169] on button "Save & Close" at bounding box center [408, 168] width 39 height 12
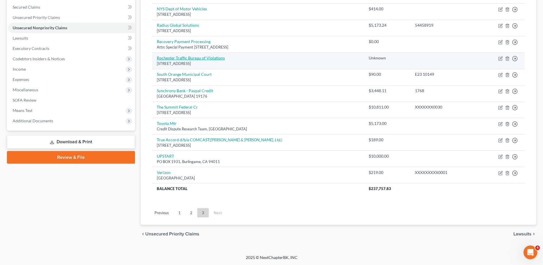
scroll to position [0, 0]
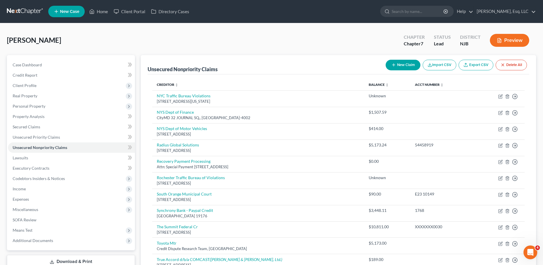
click at [272, 67] on button "New Claim" at bounding box center [403, 65] width 35 height 11
select select "0"
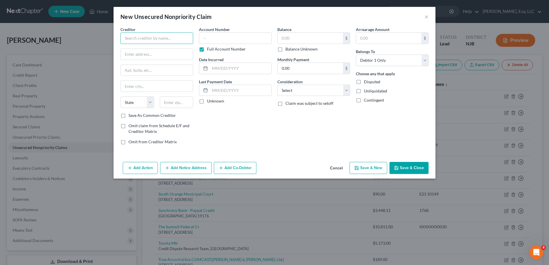
click at [163, 38] on input "text" at bounding box center [156, 37] width 73 height 11
type input "City of Rochester"
click at [159, 52] on input "text" at bounding box center [157, 54] width 72 height 11
type input "200 E Main St."
click at [167, 70] on input "text" at bounding box center [157, 70] width 72 height 11
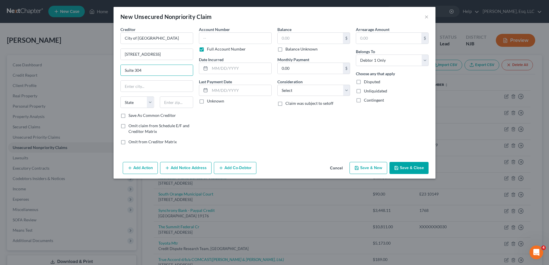
type input "Suite 304"
click at [177, 104] on input "text" at bounding box center [177, 102] width 34 height 11
type input "07017"
type input "East Orange"
select select "33"
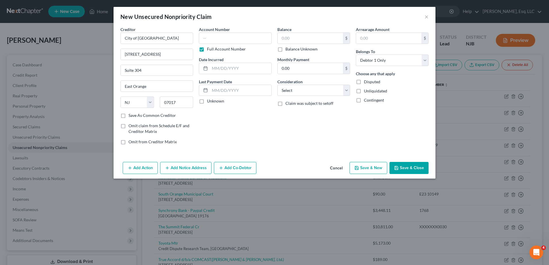
click at [272, 126] on div "Balance $ Balance Unknown Balance Undetermined $ Balance Unknown Monthly Paymen…" at bounding box center [313, 87] width 78 height 123
click at [247, 38] on input "text" at bounding box center [235, 37] width 73 height 11
type input "WS99JGWMB1"
click at [272, 39] on input "text" at bounding box center [309, 38] width 65 height 11
type input "388.00"
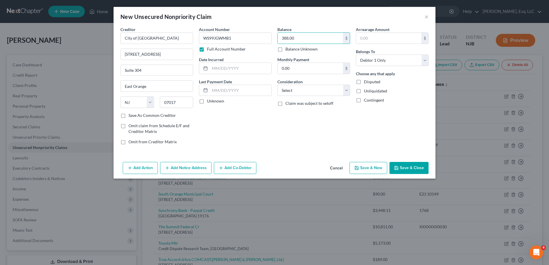
click at [272, 167] on button "Save & Close" at bounding box center [408, 168] width 39 height 12
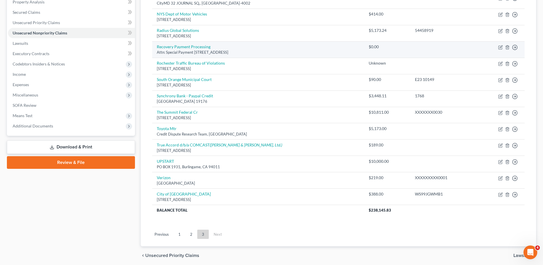
scroll to position [122, 0]
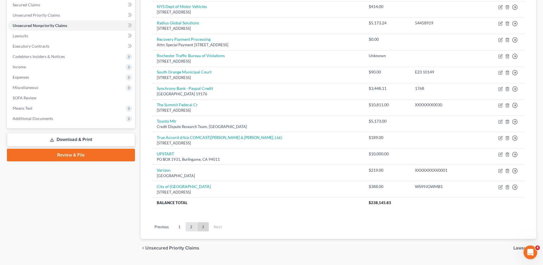
click at [190, 227] on link "2" at bounding box center [191, 226] width 11 height 9
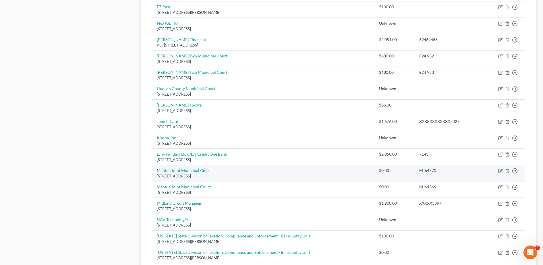
scroll to position [368, 0]
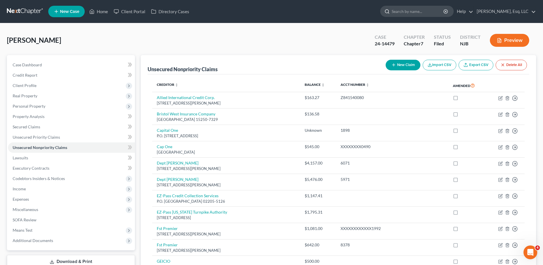
click at [407, 9] on input "search" at bounding box center [418, 11] width 53 height 11
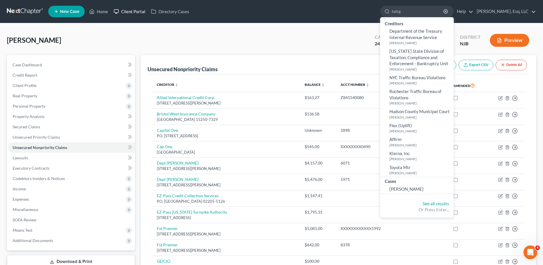
type input "fallig"
click at [129, 14] on link "Client Portal" at bounding box center [129, 11] width 37 height 10
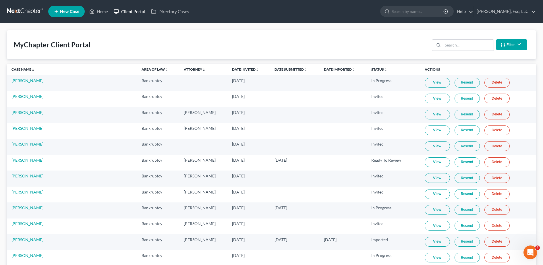
click at [148, 15] on link "Client Portal" at bounding box center [129, 11] width 37 height 10
click at [466, 45] on input "search" at bounding box center [468, 45] width 51 height 11
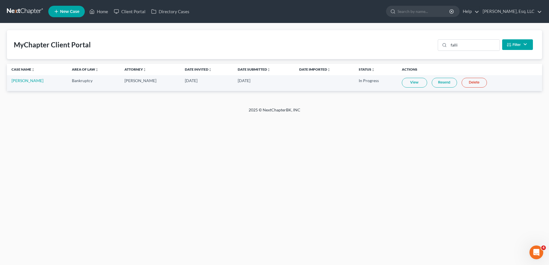
click at [404, 81] on link "View" at bounding box center [414, 83] width 25 height 10
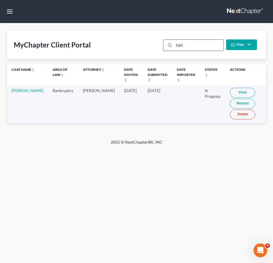
click at [192, 47] on input "falli" at bounding box center [198, 45] width 49 height 11
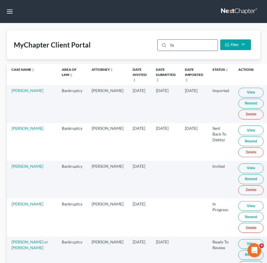
type input "f"
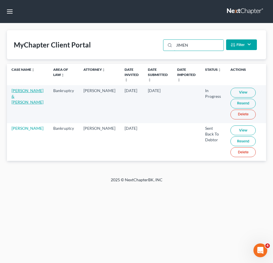
type input "JIMEN"
click at [20, 103] on link "[PERSON_NAME] & [PERSON_NAME]" at bounding box center [27, 96] width 32 height 16
select select "4"
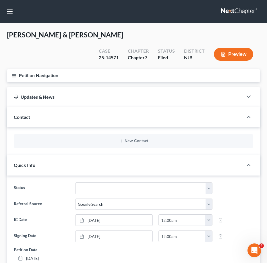
click at [16, 73] on icon "button" at bounding box center [13, 75] width 5 height 5
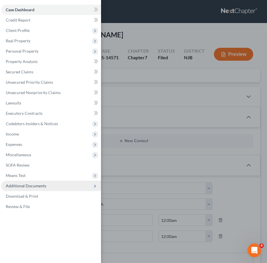
click at [33, 184] on span "Additional Documents" at bounding box center [26, 185] width 41 height 5
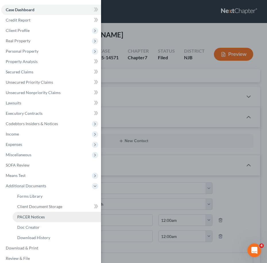
click at [41, 215] on span "PACER Notices" at bounding box center [31, 216] width 28 height 5
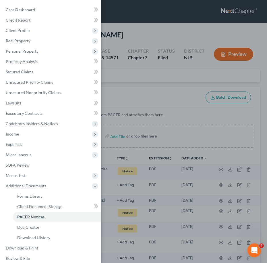
click at [207, 116] on div "Case Dashboard Payments Invoices Payments Payments Credit Report Client Profile" at bounding box center [133, 131] width 267 height 263
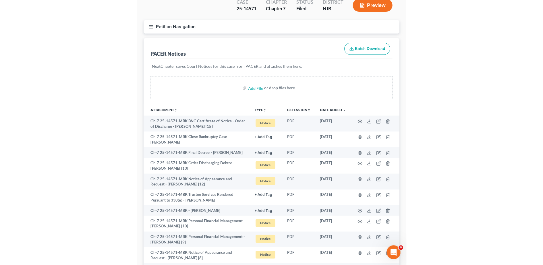
scroll to position [49, 0]
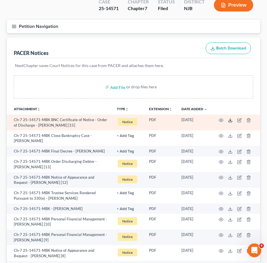
click at [230, 118] on icon at bounding box center [230, 120] width 5 height 5
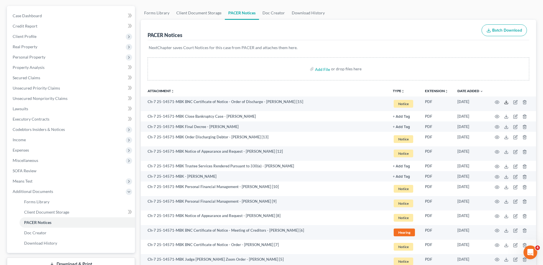
scroll to position [0, 0]
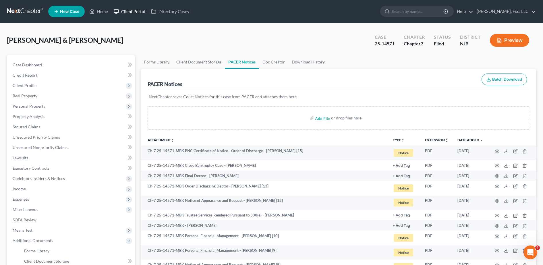
click at [130, 13] on link "Client Portal" at bounding box center [129, 11] width 37 height 10
